Goal: Check status: Check status

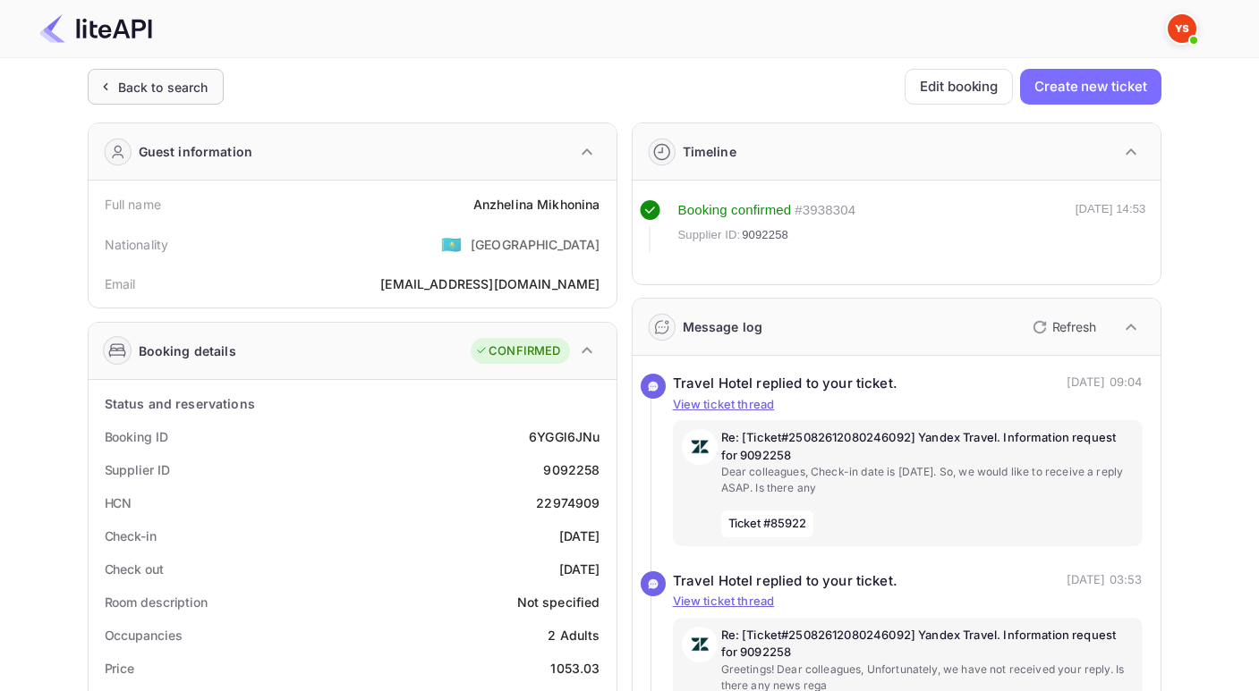
click at [198, 89] on div "Back to search" at bounding box center [163, 87] width 90 height 19
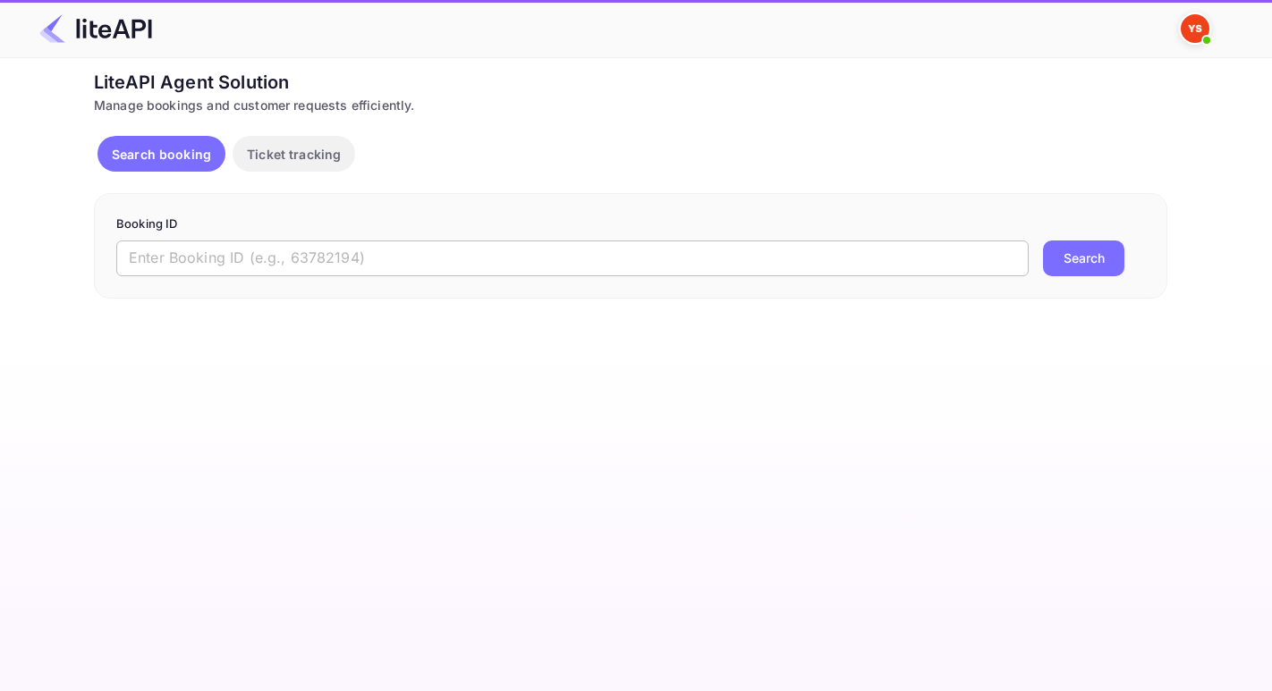
click at [310, 246] on input "text" at bounding box center [572, 259] width 912 height 36
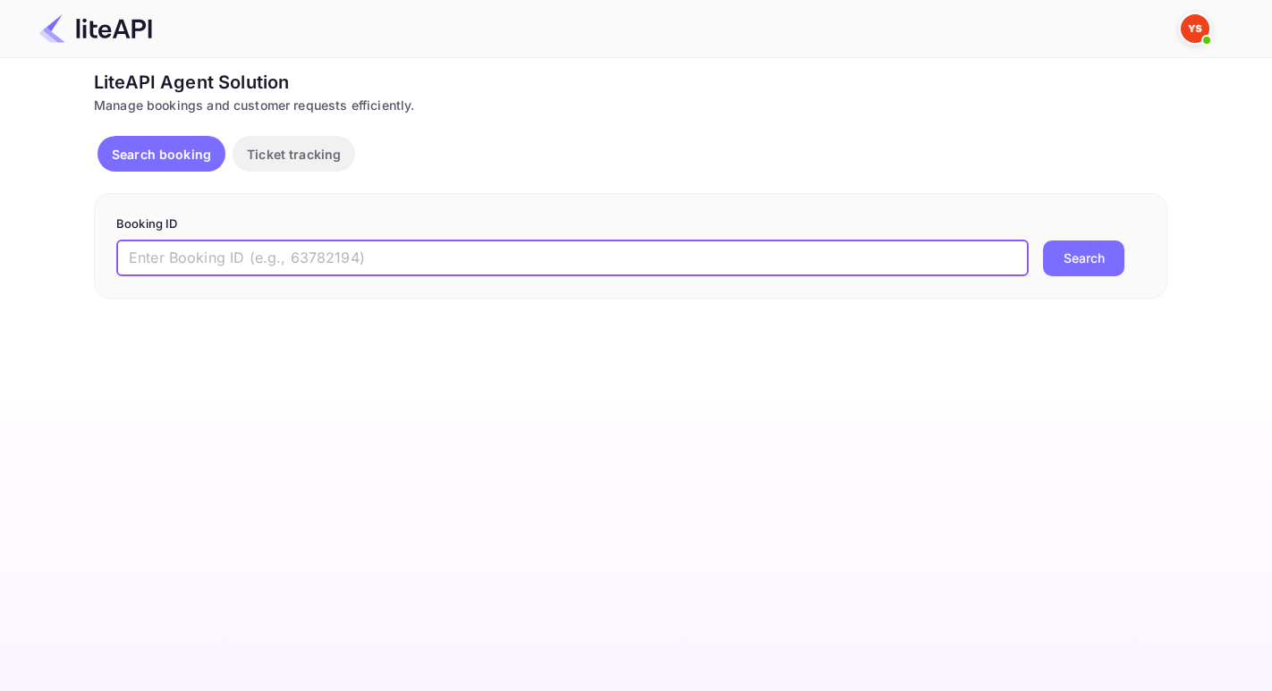
paste input "8893092"
click at [1043, 241] on button "Search" at bounding box center [1083, 259] width 81 height 36
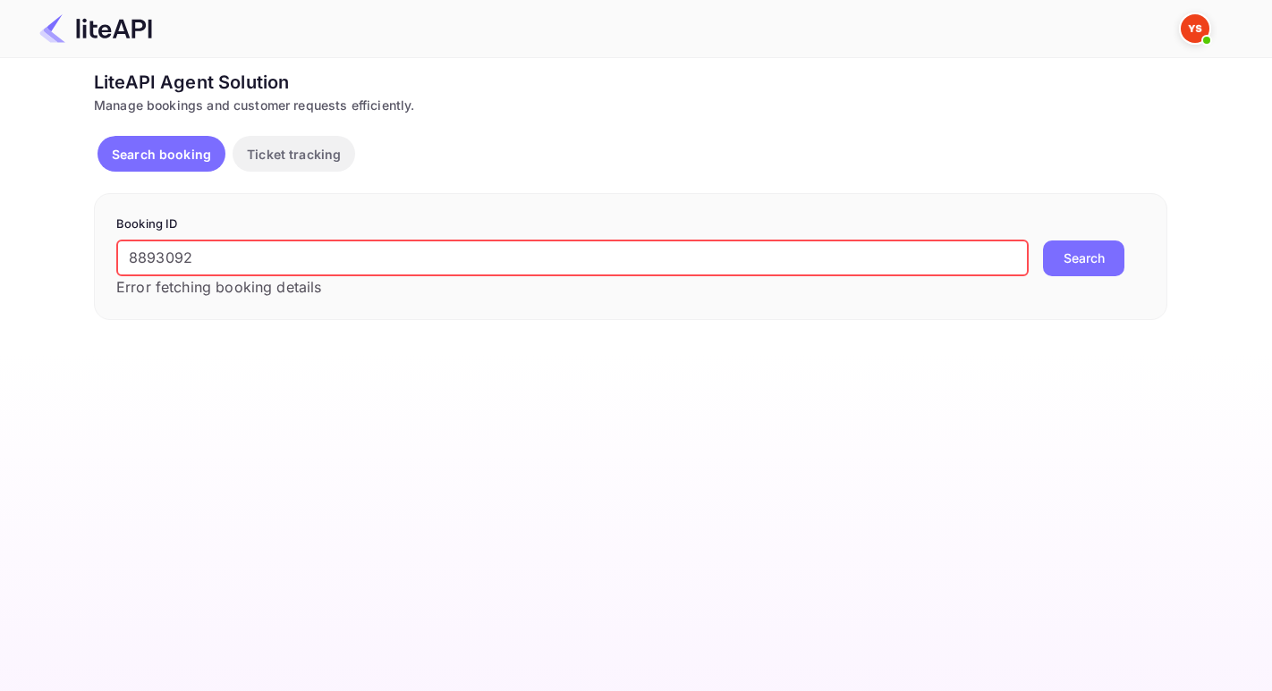
click at [138, 262] on input "8893092" at bounding box center [572, 259] width 912 height 36
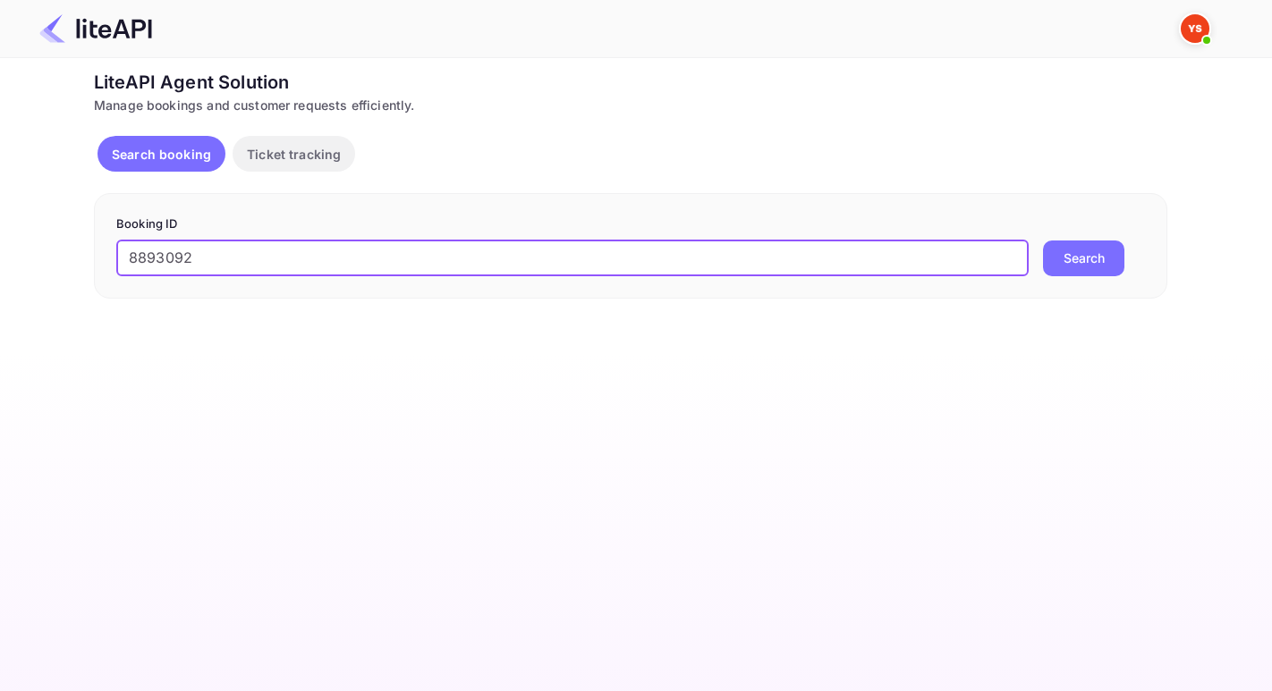
type input "8893092"
click at [1043, 241] on button "Search" at bounding box center [1083, 259] width 81 height 36
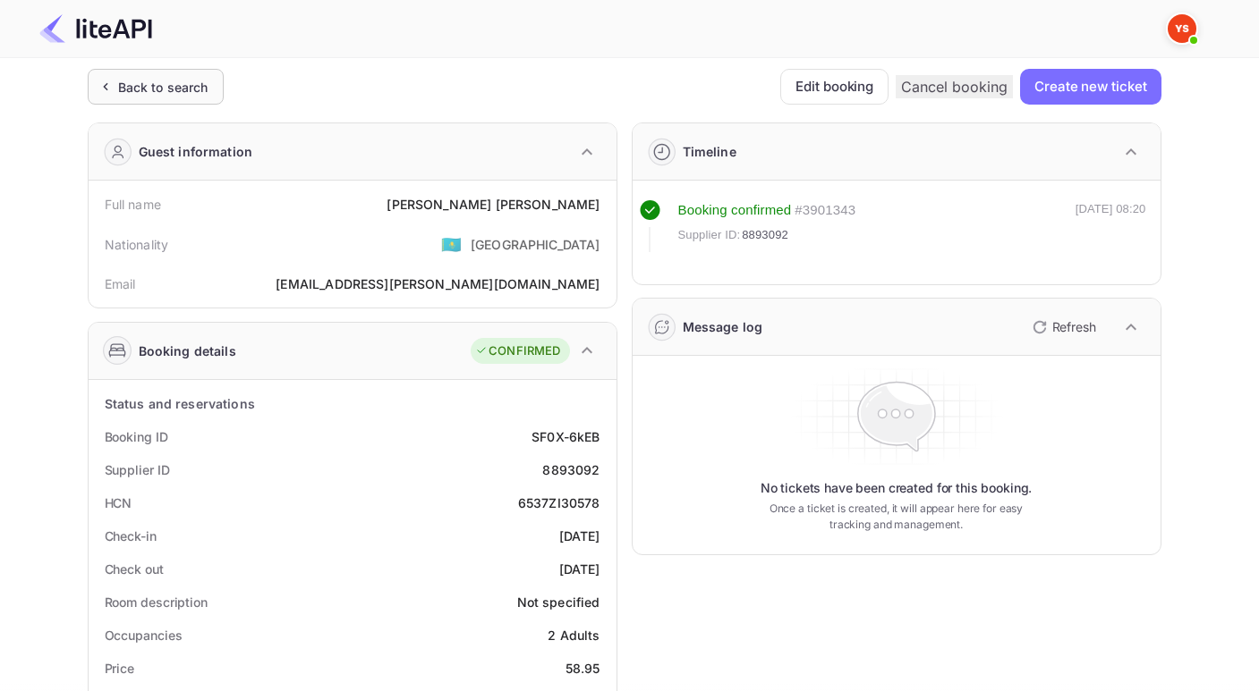
click at [203, 69] on div "Back to search" at bounding box center [156, 87] width 136 height 36
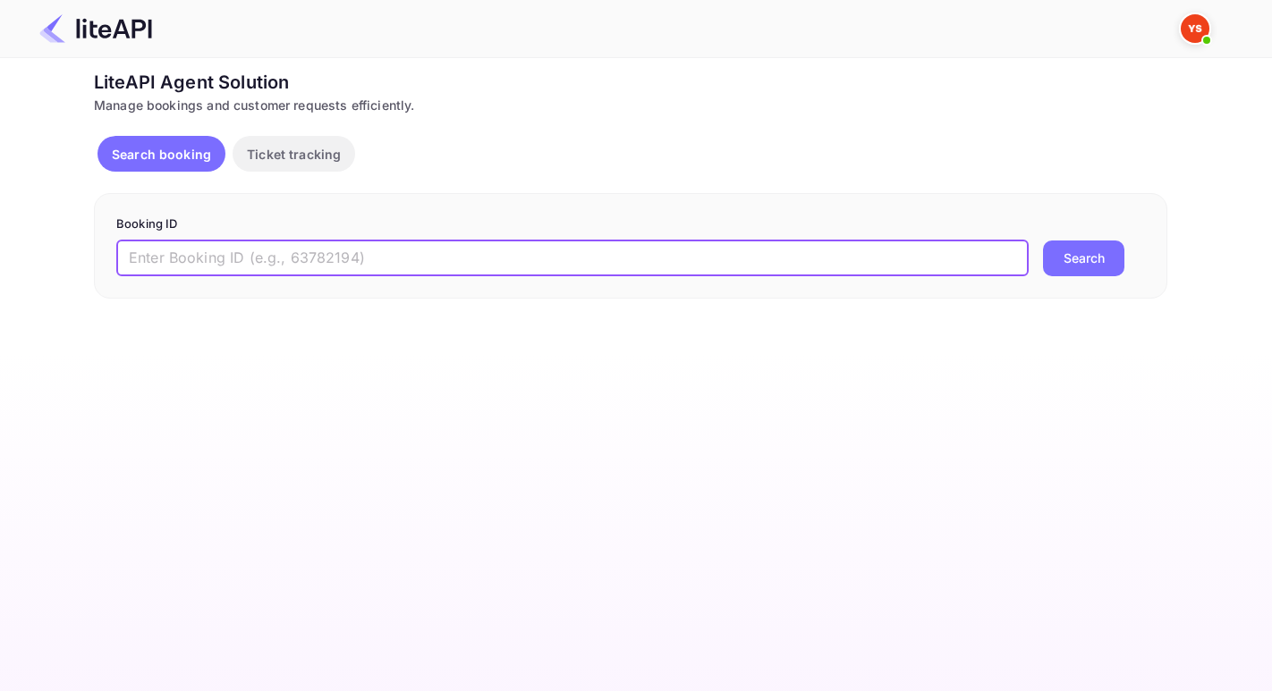
click at [303, 252] on input "text" at bounding box center [572, 259] width 912 height 36
paste input "9161490"
type input "9161490"
click at [1043, 241] on button "Search" at bounding box center [1083, 259] width 81 height 36
